Goal: Entertainment & Leisure: Consume media (video, audio)

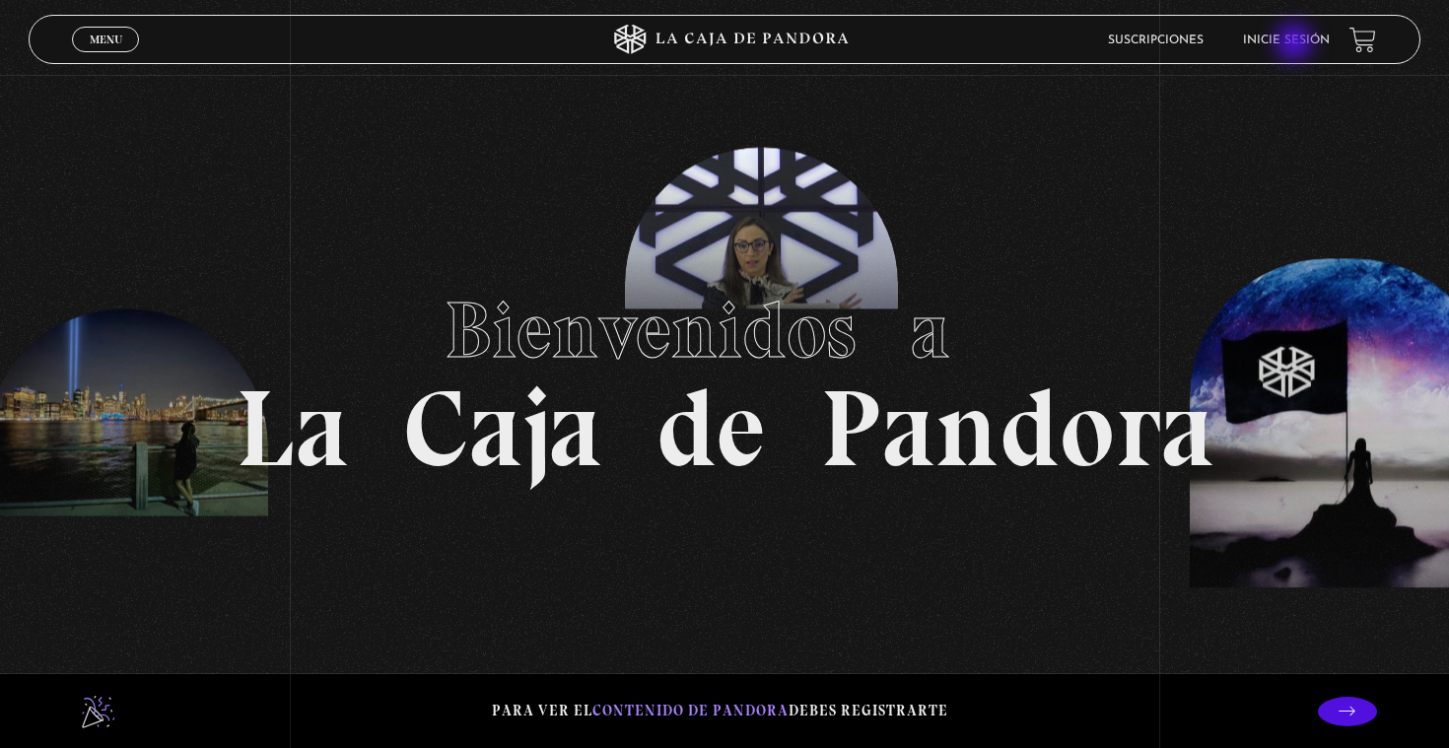
click at [1296, 44] on link "Inicie sesión" at bounding box center [1286, 41] width 87 height 12
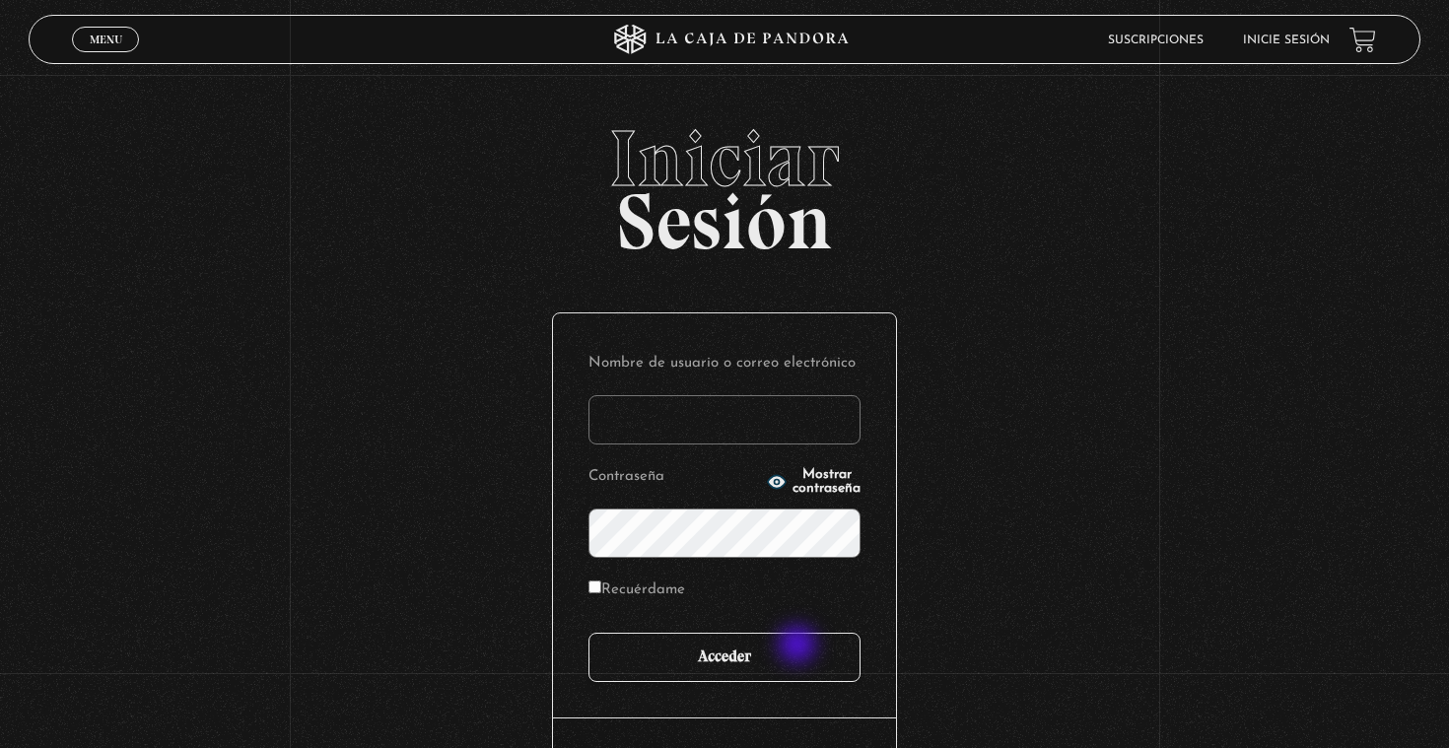
type input "aaron.zuniga2107@gmail.com"
click at [799, 648] on input "Acceder" at bounding box center [725, 657] width 272 height 49
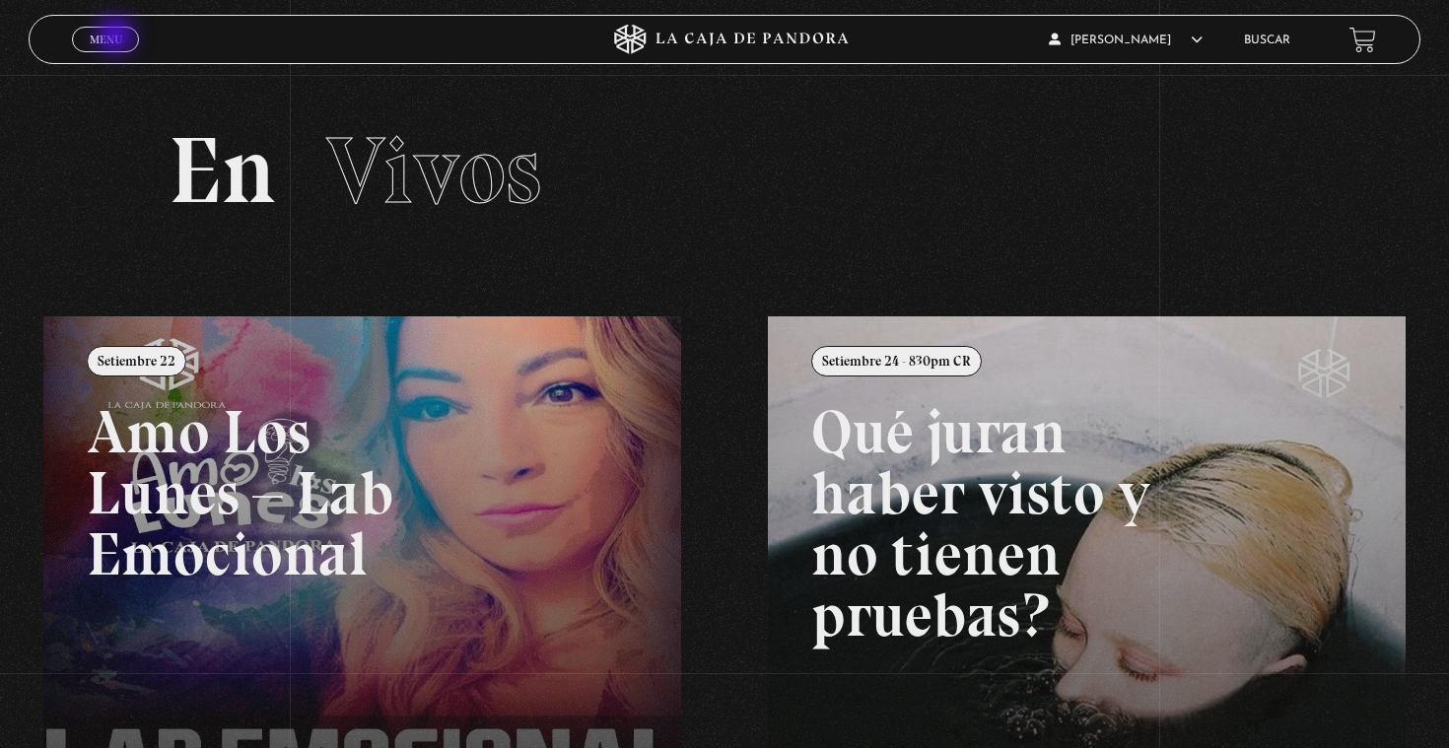
click at [117, 37] on span "Menu" at bounding box center [106, 40] width 33 height 12
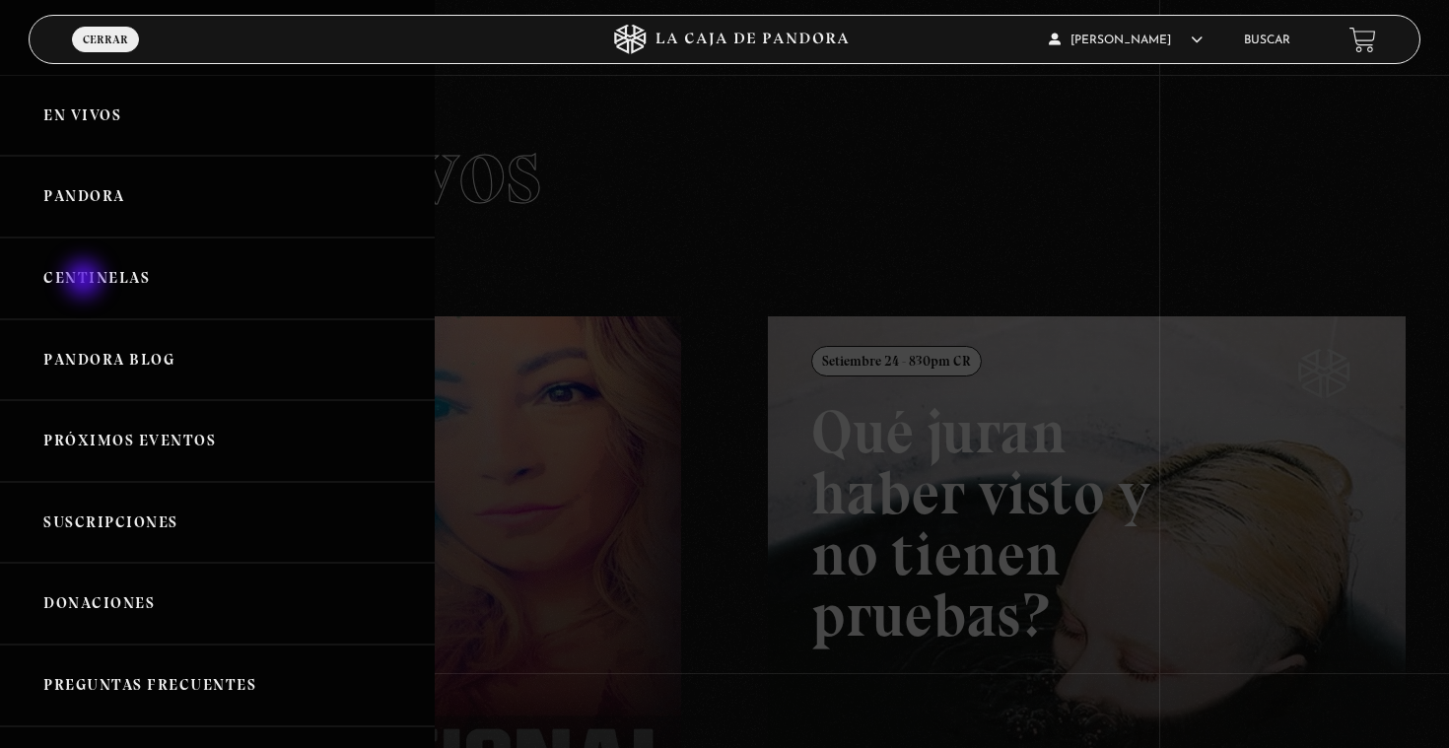
click at [86, 281] on link "Centinelas" at bounding box center [217, 279] width 435 height 82
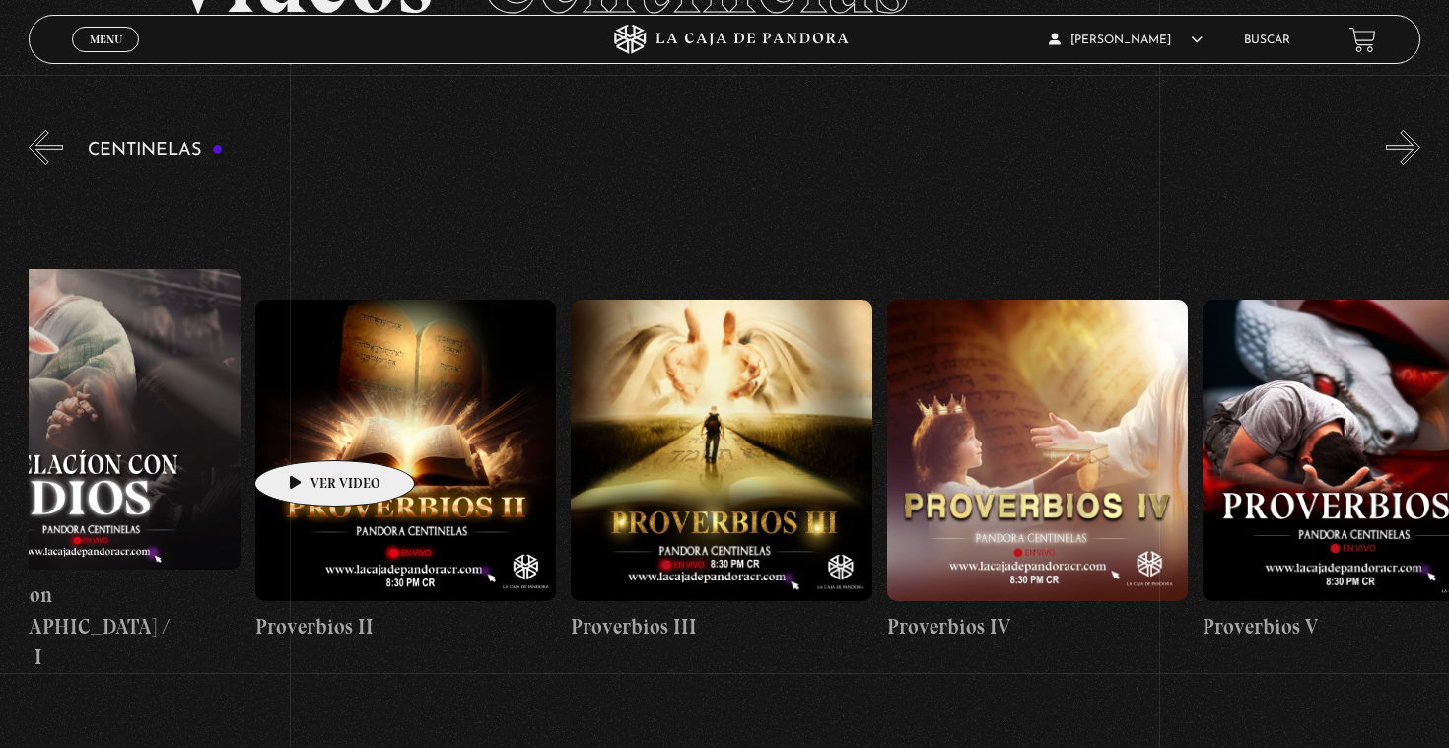
scroll to position [0, 1041]
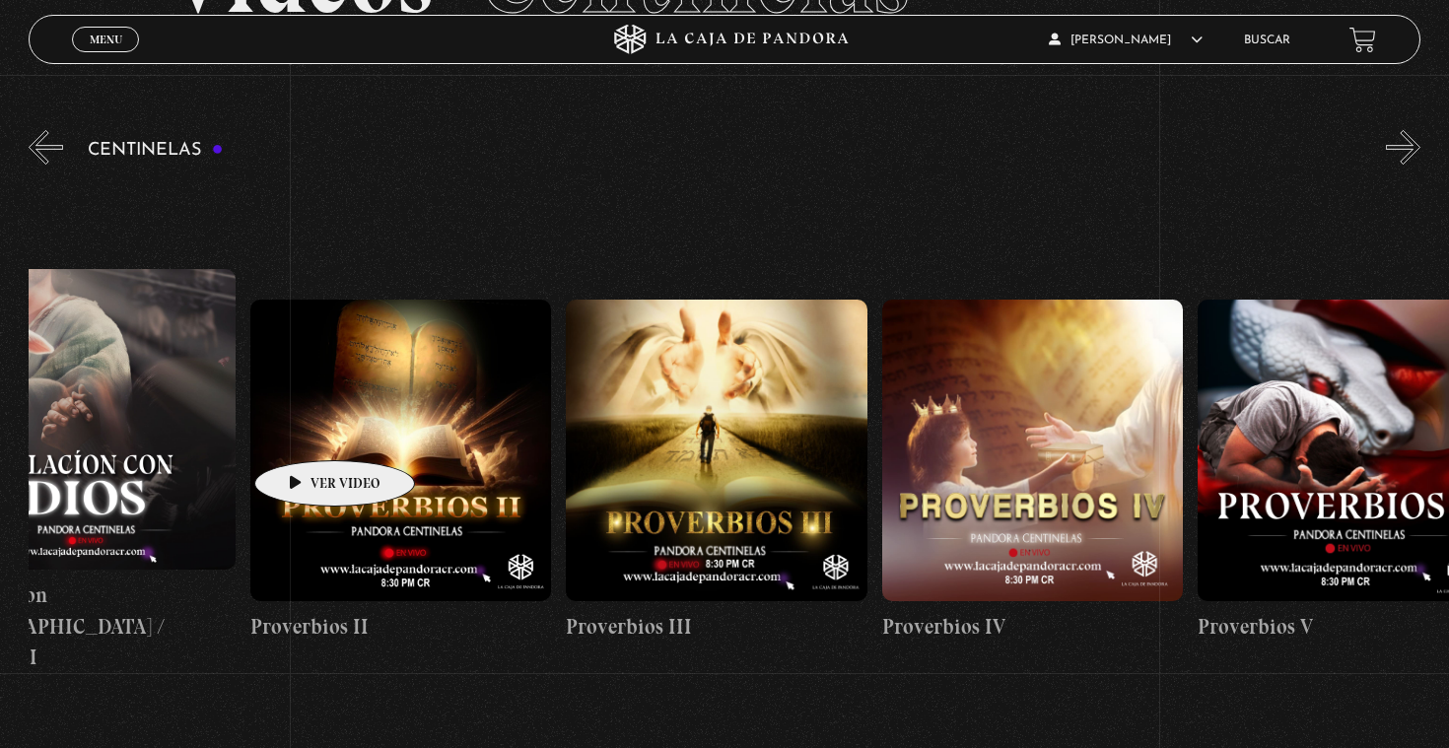
click at [303, 431] on figure at bounding box center [400, 450] width 301 height 301
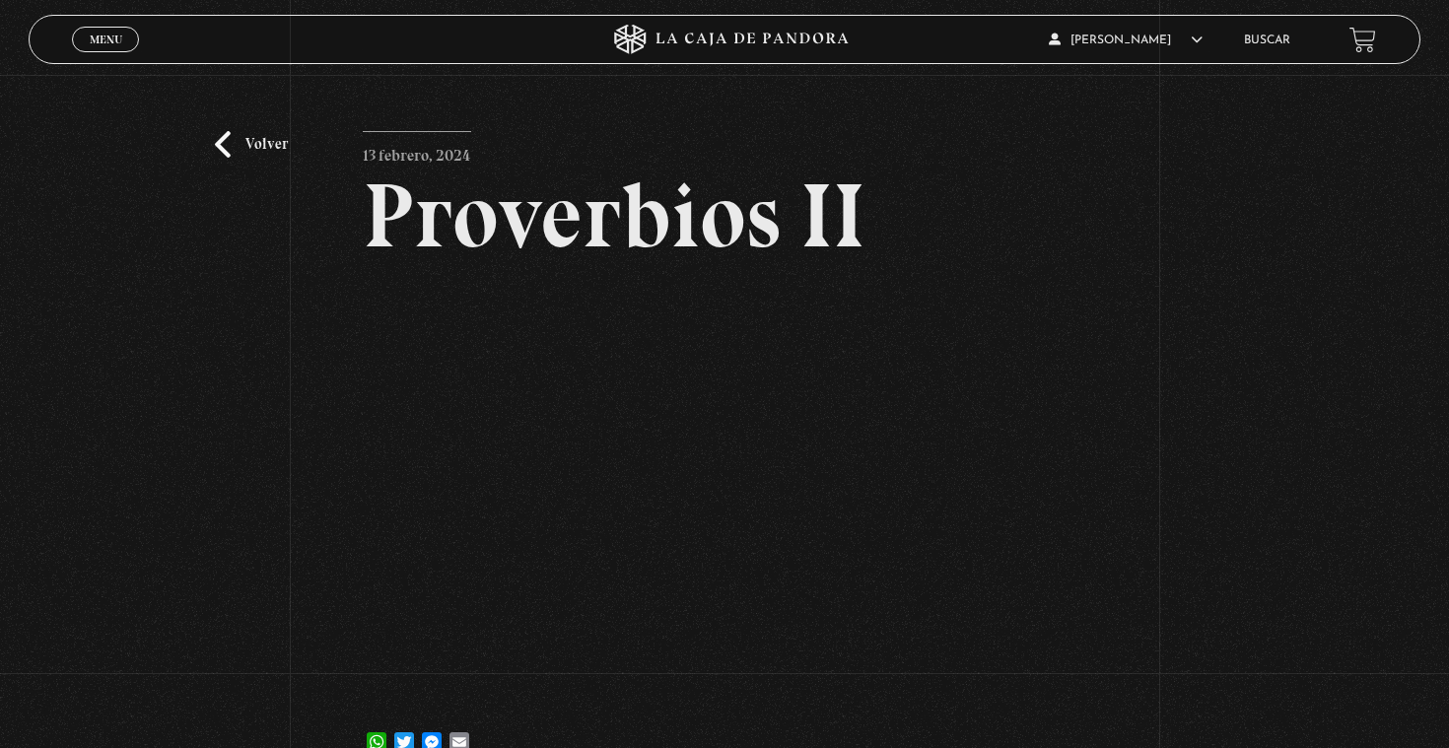
scroll to position [21, 0]
